Goal: Information Seeking & Learning: Learn about a topic

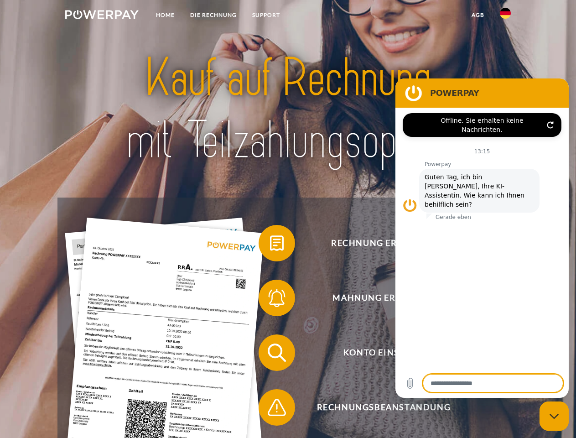
click at [102, 16] on img at bounding box center [101, 14] width 73 height 9
click at [505, 16] on img at bounding box center [505, 13] width 11 height 11
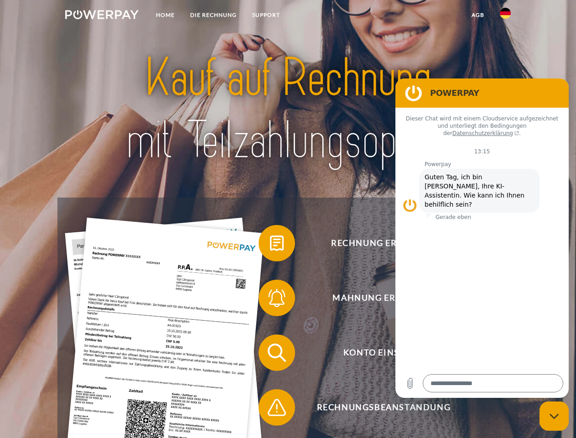
click at [477, 15] on link "agb" at bounding box center [478, 15] width 28 height 16
click at [270, 245] on span at bounding box center [263, 243] width 46 height 46
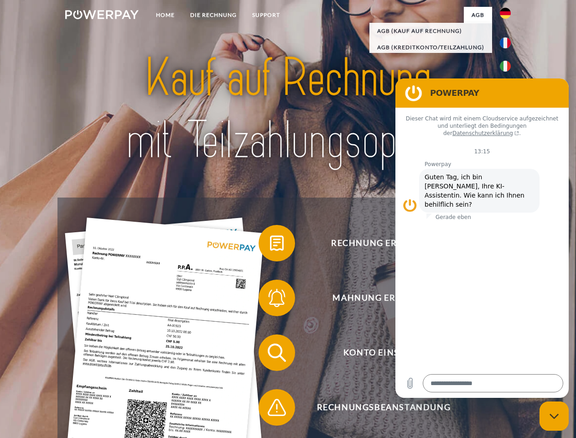
click at [270, 299] on span at bounding box center [263, 298] width 46 height 46
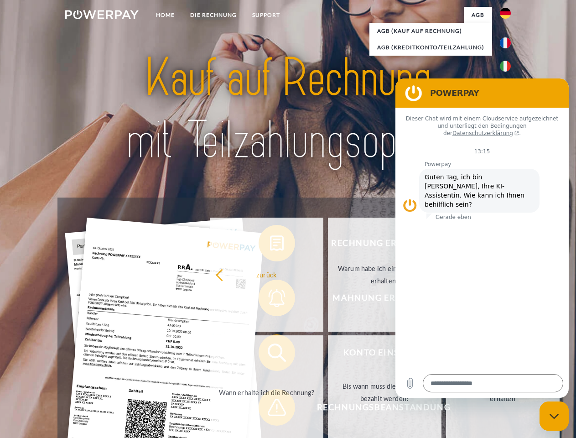
click at [328, 354] on link "Bis wann muss die Rechnung bezahlt werden?" at bounding box center [384, 392] width 113 height 114
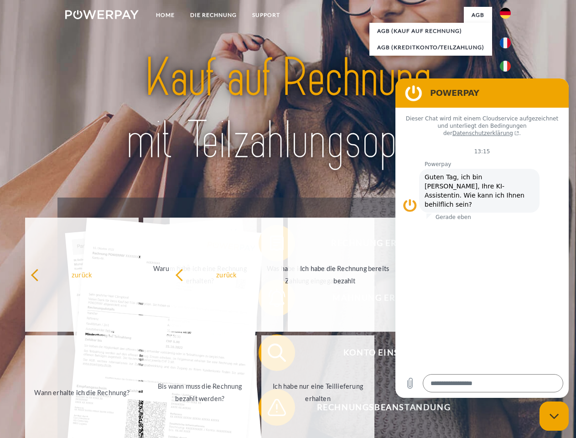
click at [270, 409] on span at bounding box center [263, 407] width 46 height 46
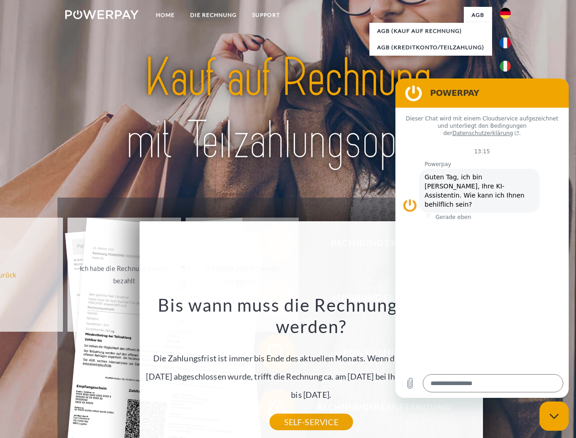
click at [554, 416] on icon "Messaging-Fenster schließen" at bounding box center [554, 416] width 10 height 6
type textarea "*"
